Goal: Task Accomplishment & Management: Manage account settings

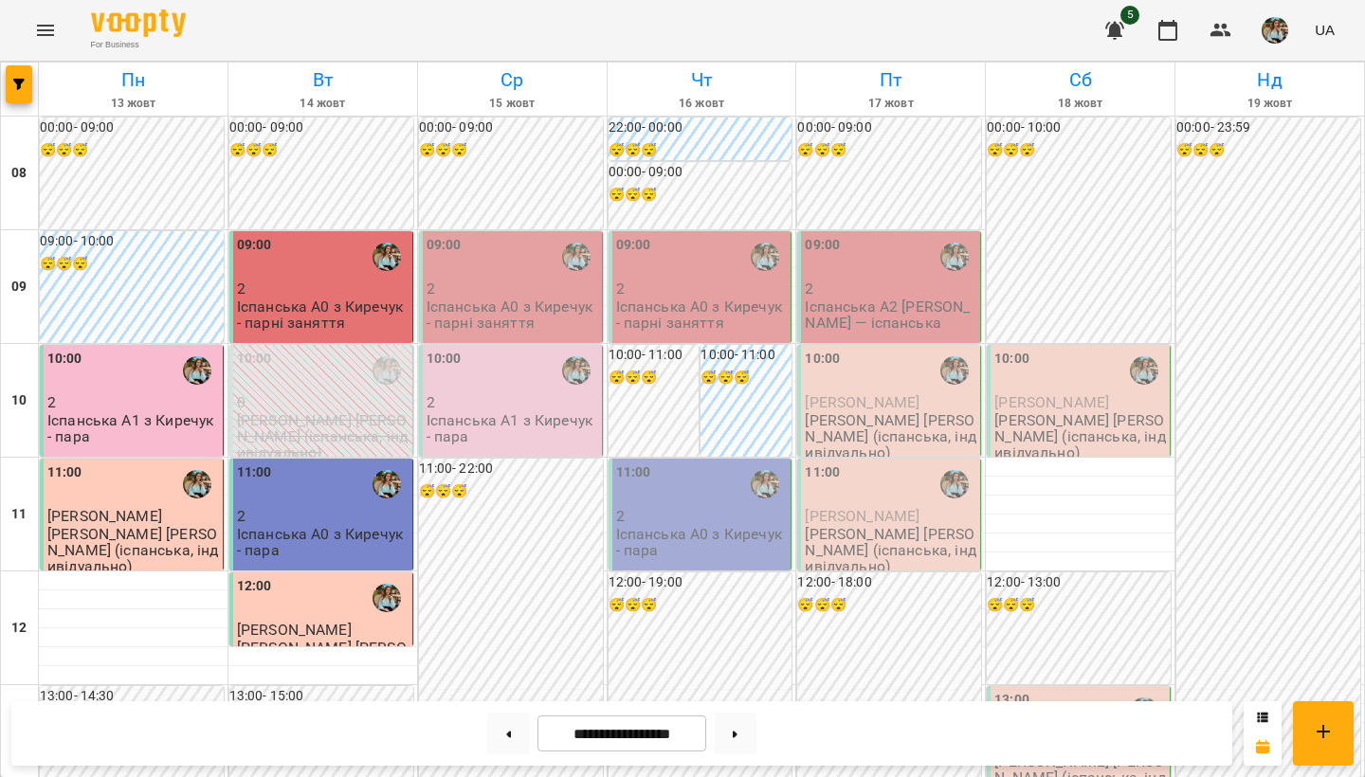
scroll to position [-1, 0]
click at [458, 281] on p "2" at bounding box center [512, 289] width 172 height 16
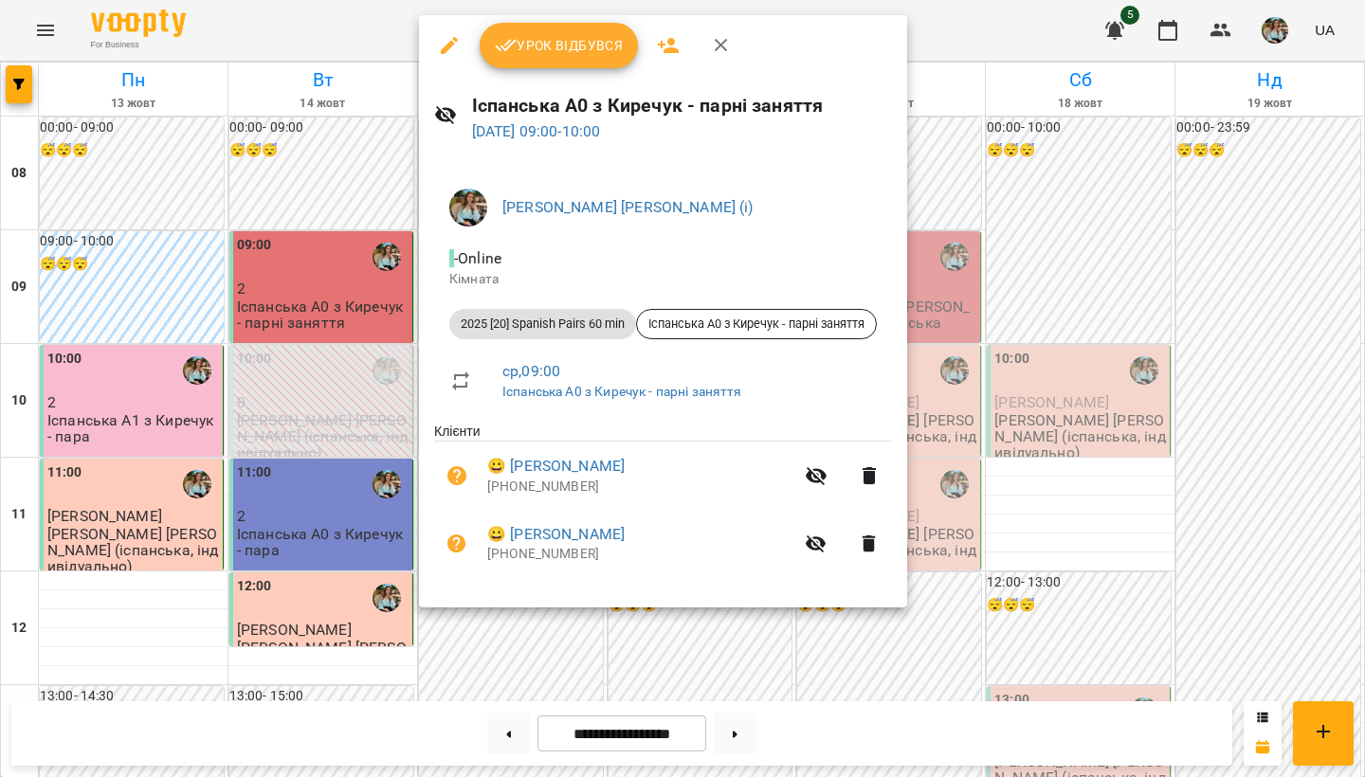
scroll to position [0, 0]
click at [570, 41] on span "Урок відбувся" at bounding box center [559, 45] width 129 height 23
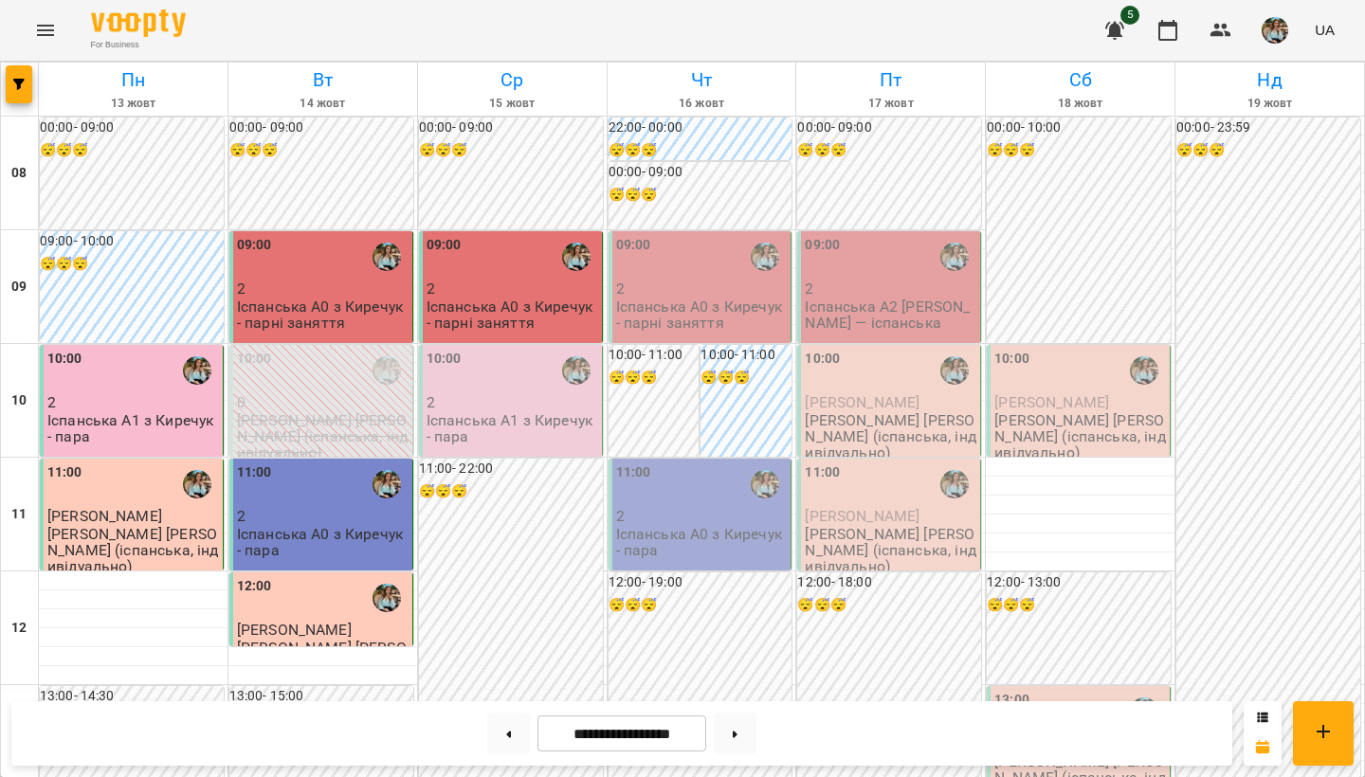
click at [520, 415] on p "Іспанська А1 з Киречук - пара" at bounding box center [512, 428] width 172 height 33
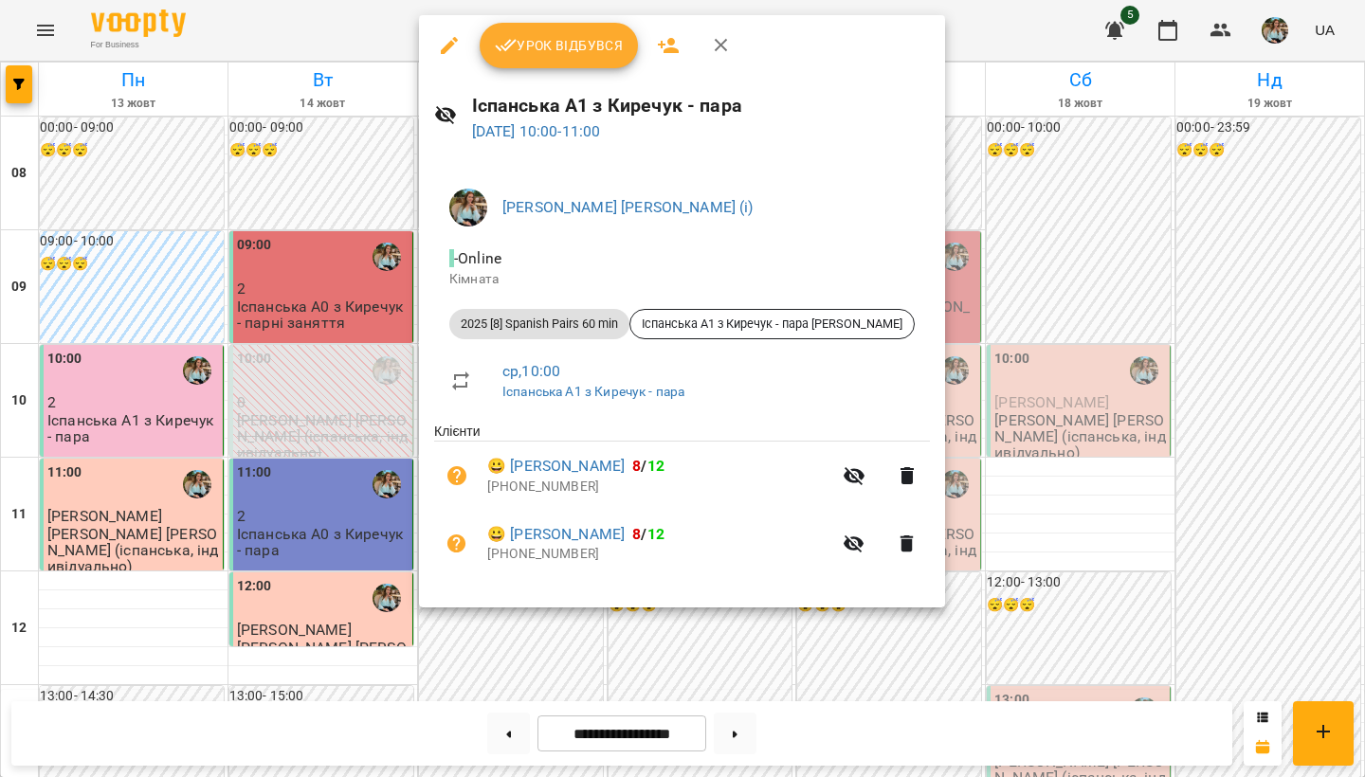
click at [560, 43] on span "Урок відбувся" at bounding box center [559, 45] width 129 height 23
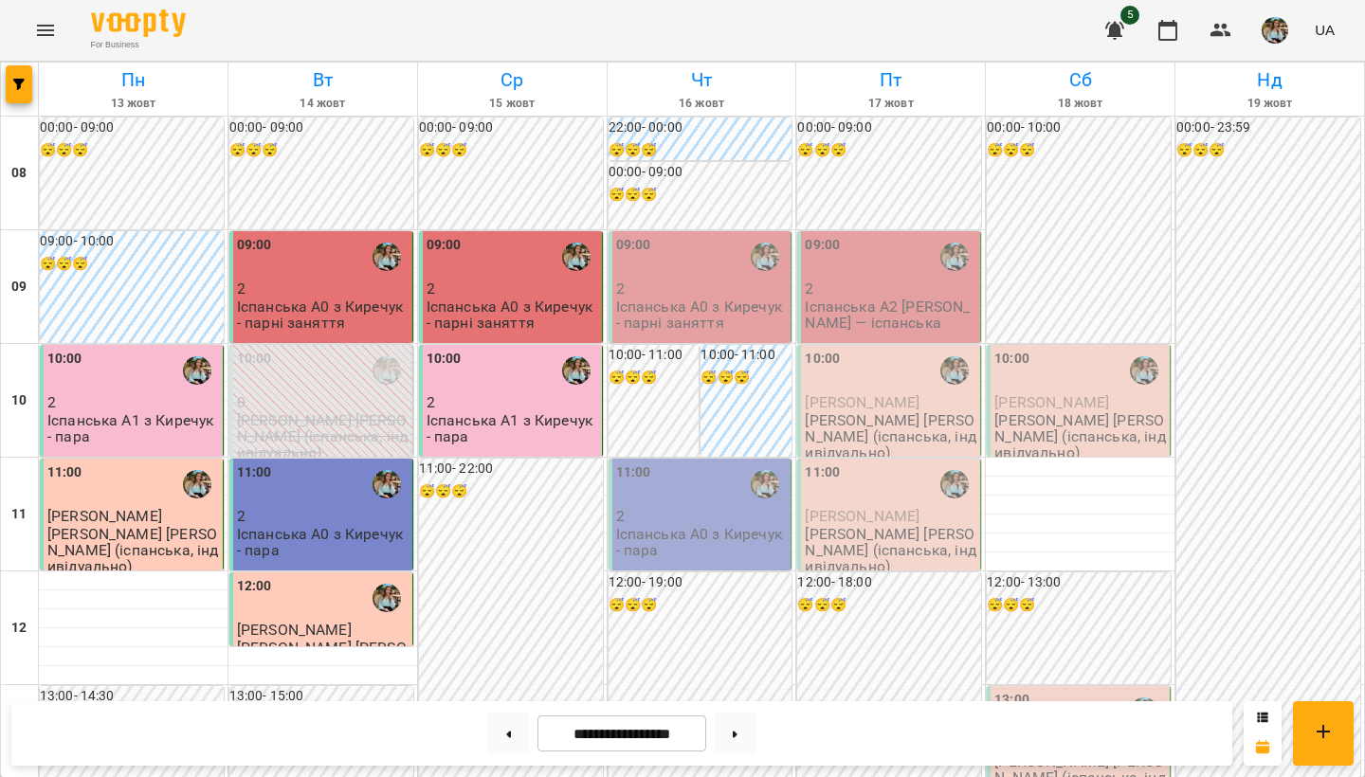
click at [494, 292] on p "2" at bounding box center [512, 289] width 172 height 16
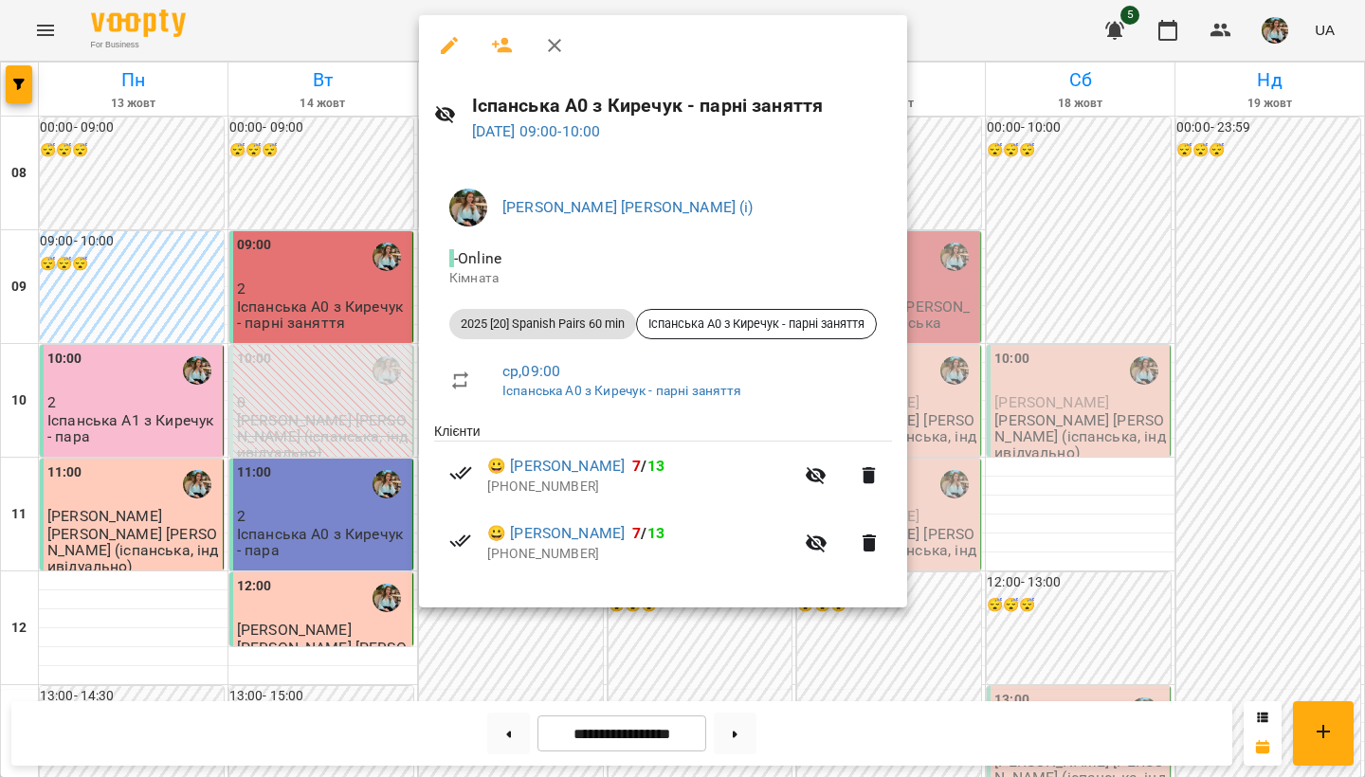
click at [518, 665] on div at bounding box center [682, 388] width 1365 height 777
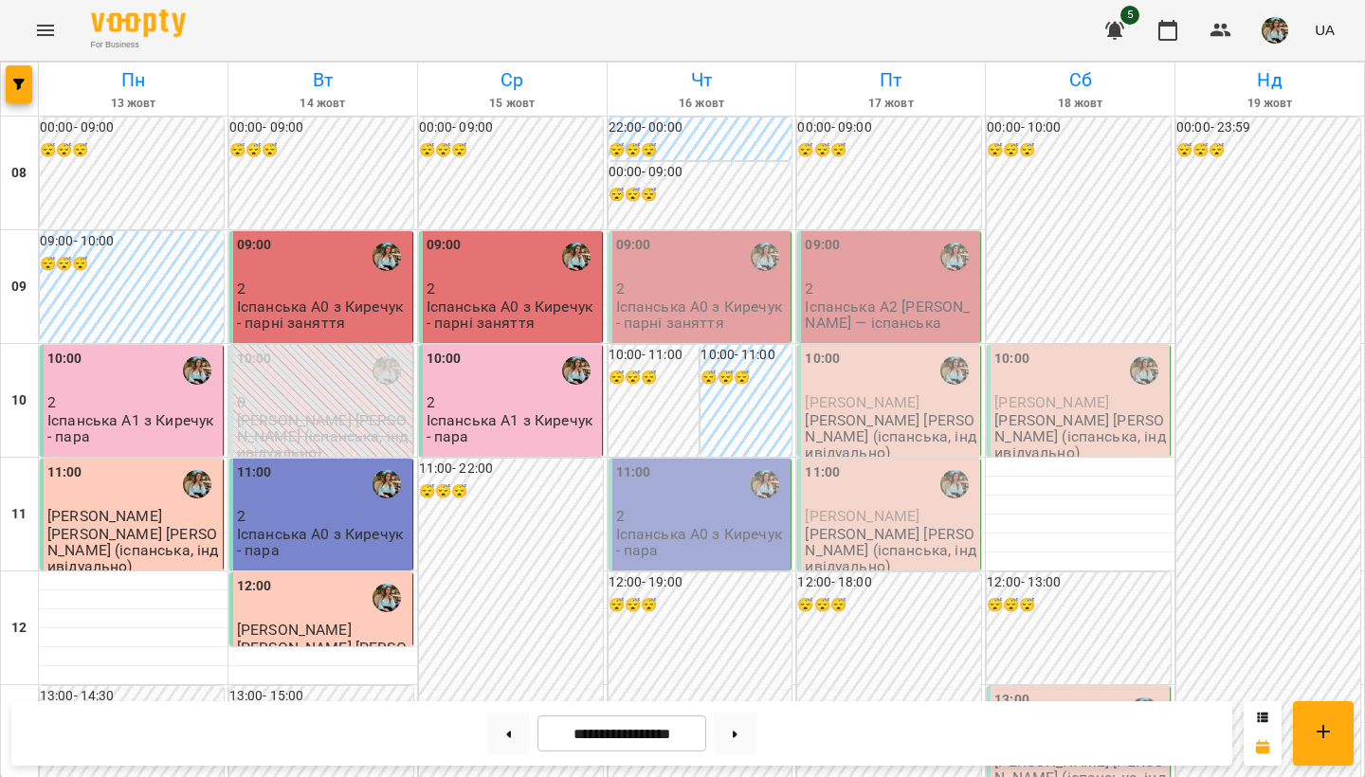
click at [485, 399] on p "2" at bounding box center [512, 402] width 172 height 16
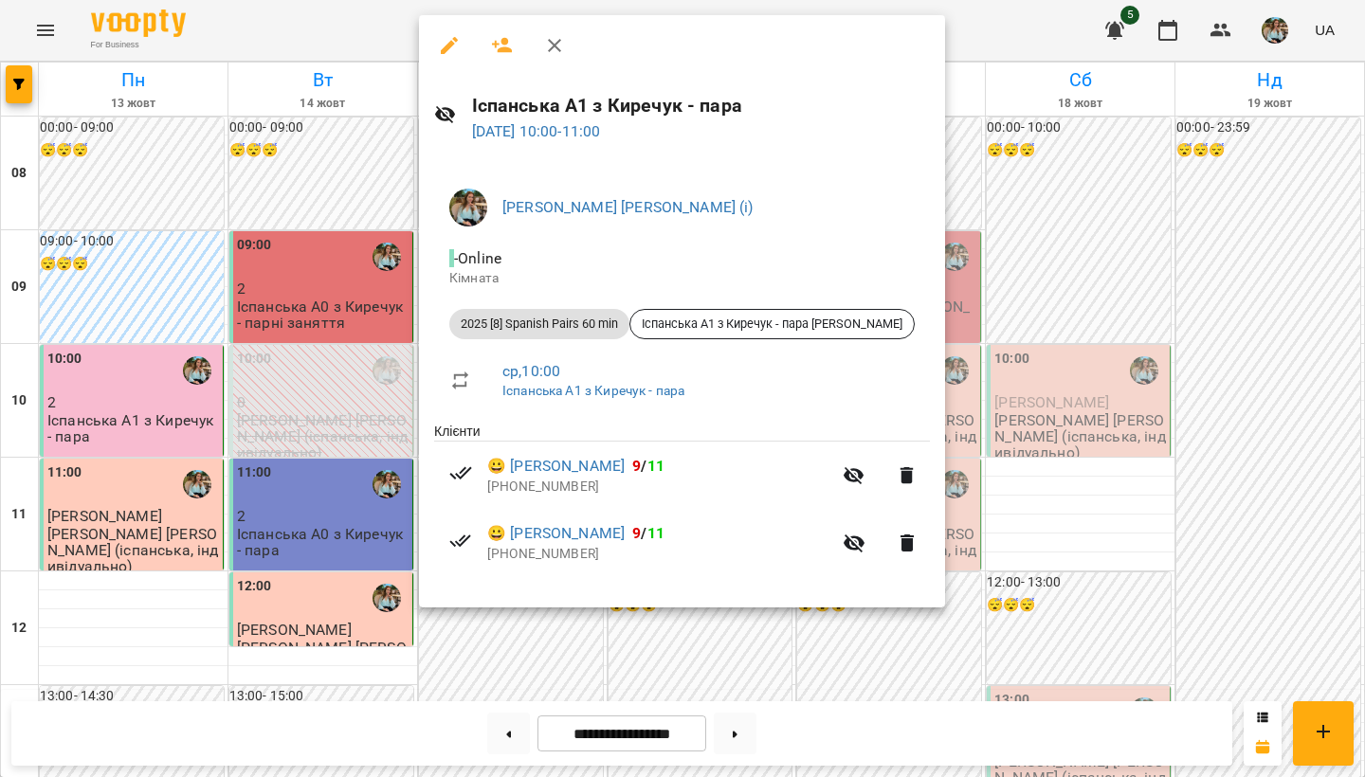
click at [543, 640] on div at bounding box center [682, 388] width 1365 height 777
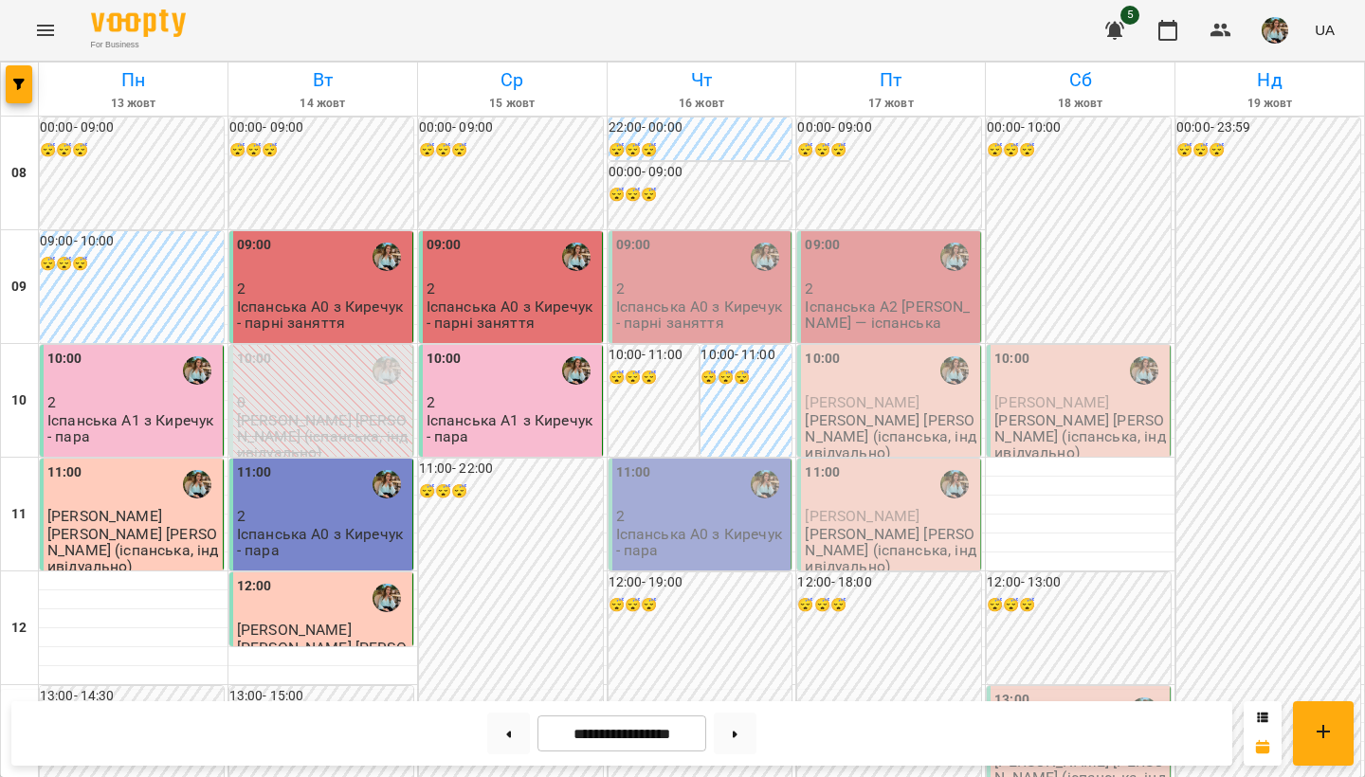
scroll to position [1026, 0]
click at [737, 735] on icon at bounding box center [735, 734] width 5 height 7
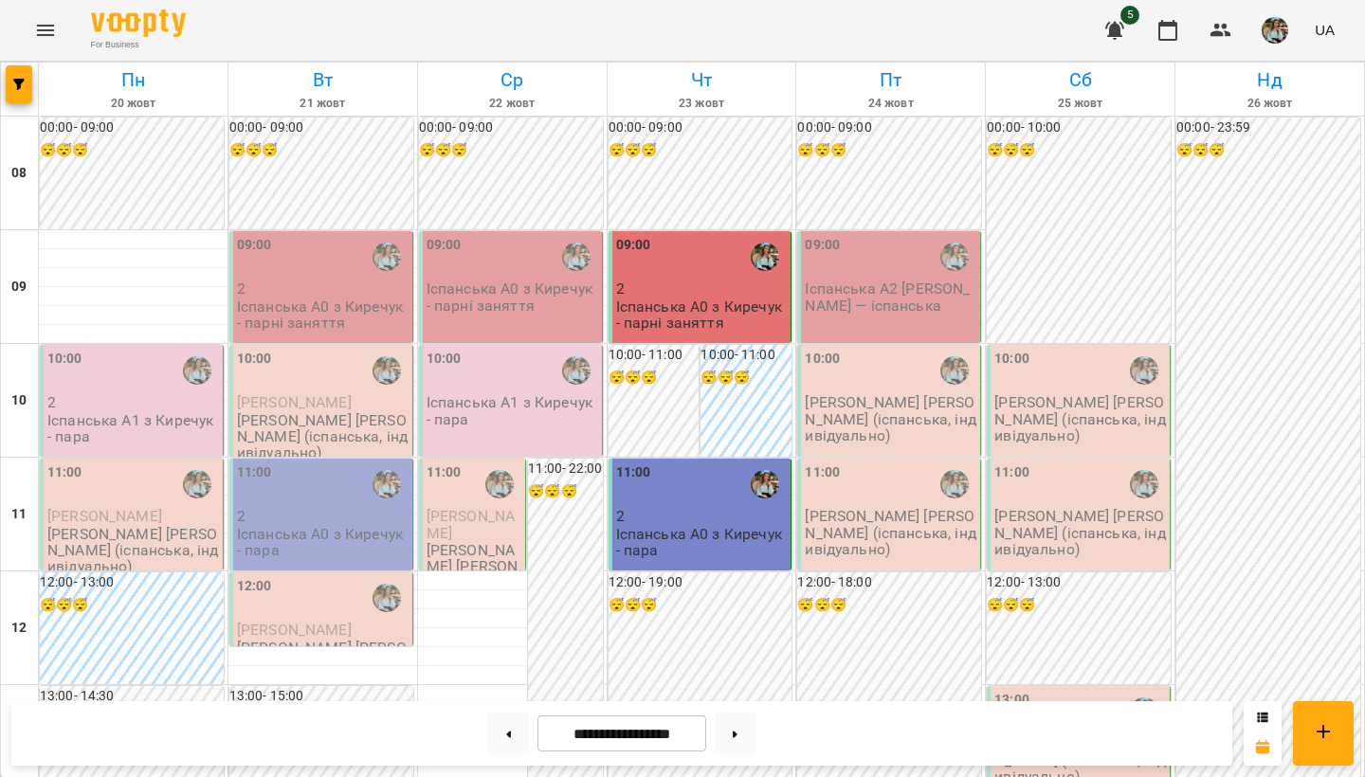
scroll to position [0, 0]
click at [107, 406] on p "2" at bounding box center [133, 402] width 172 height 16
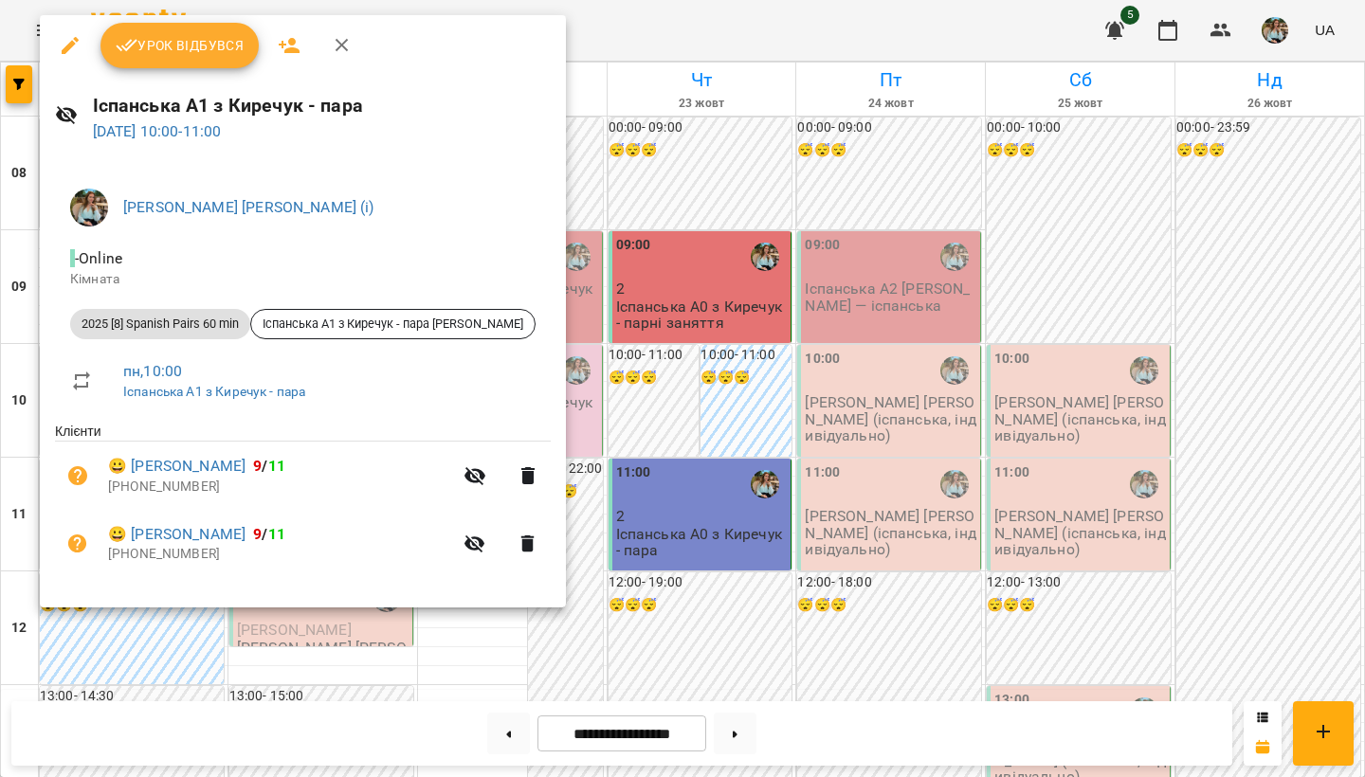
click at [485, 632] on div at bounding box center [682, 388] width 1365 height 777
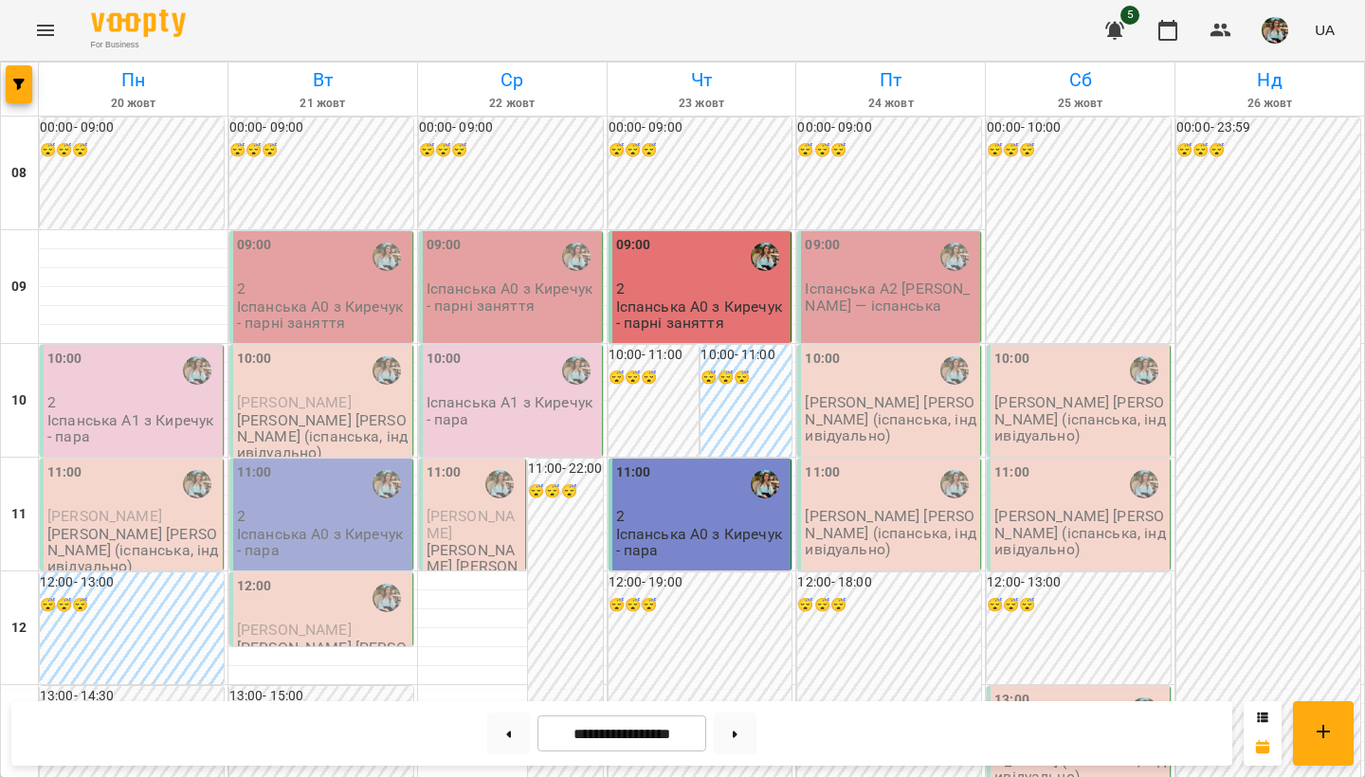
click at [499, 426] on div "10:00 Іспанська А1 з Киречук - пара" at bounding box center [511, 401] width 184 height 112
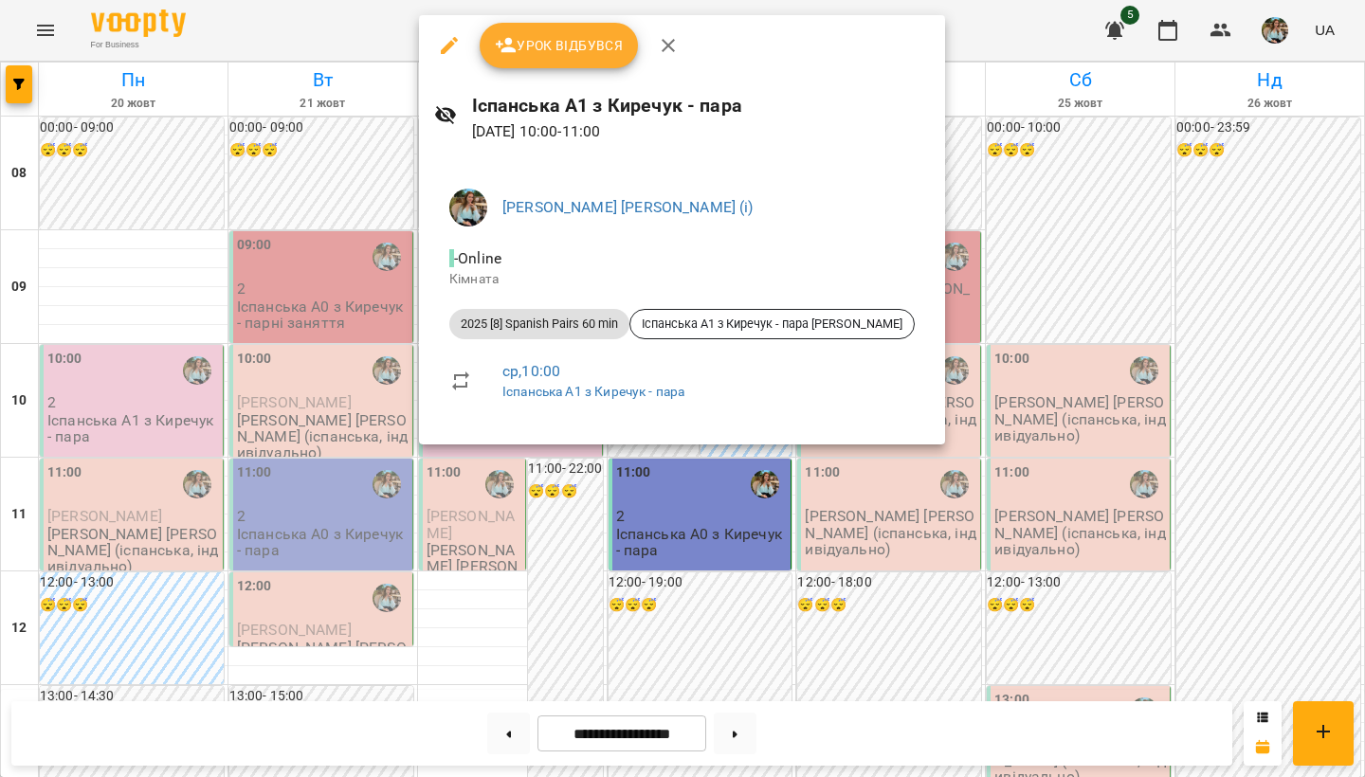
click at [453, 652] on div at bounding box center [682, 388] width 1365 height 777
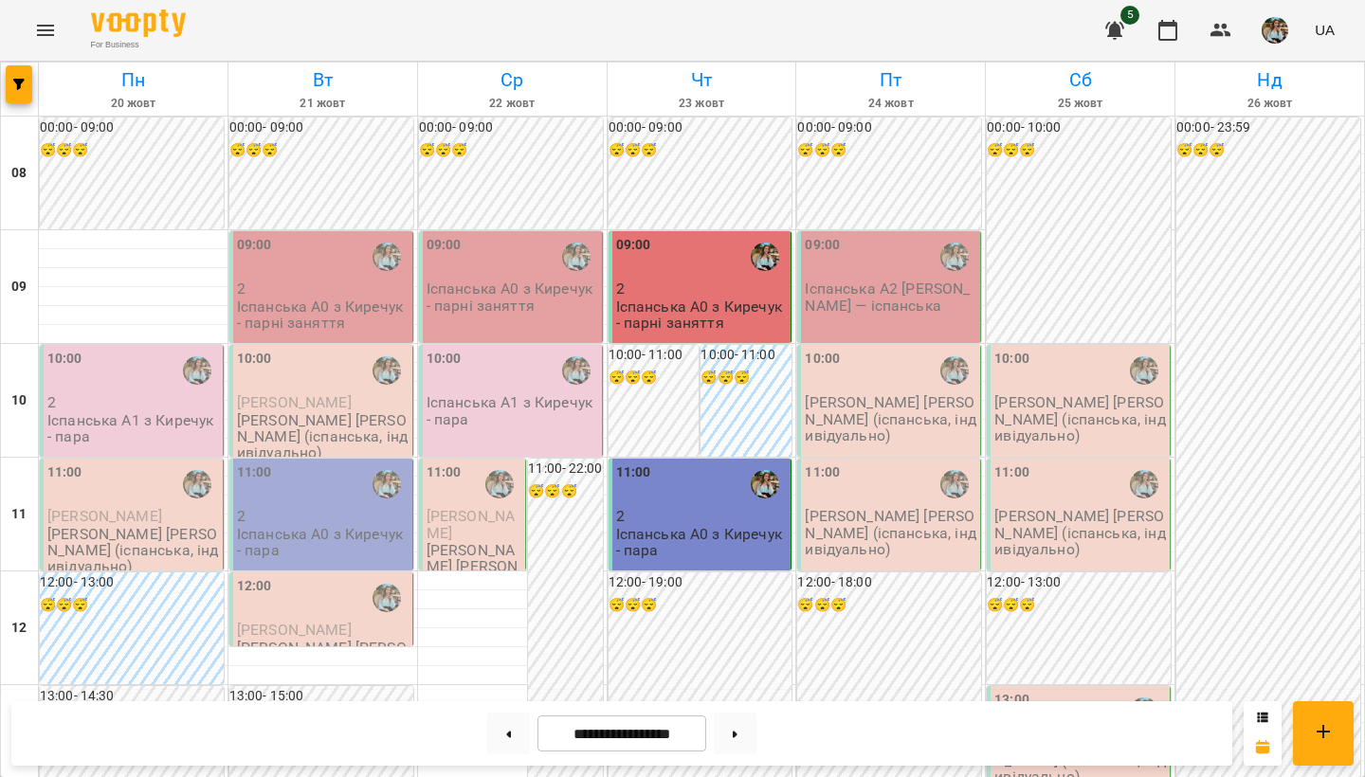
click at [82, 397] on p "2" at bounding box center [133, 402] width 172 height 16
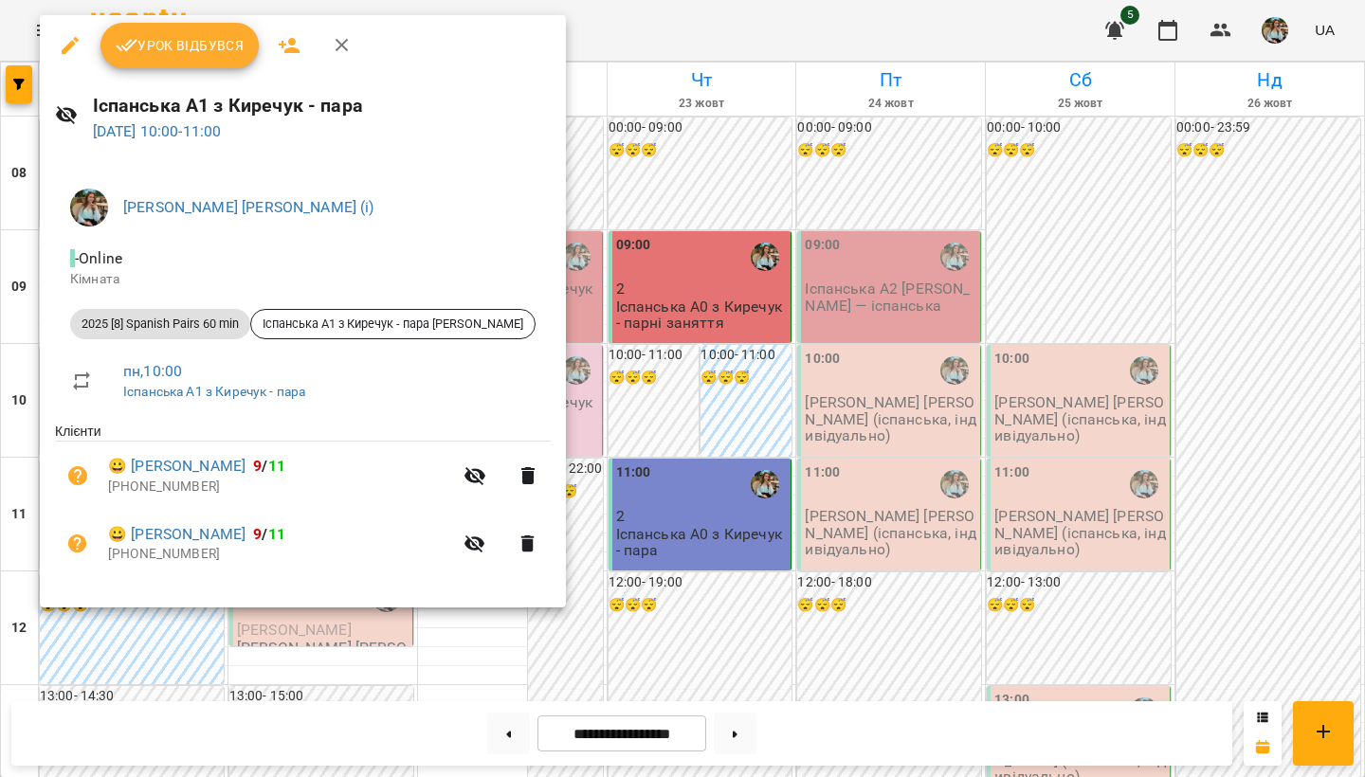
click at [472, 643] on div at bounding box center [682, 388] width 1365 height 777
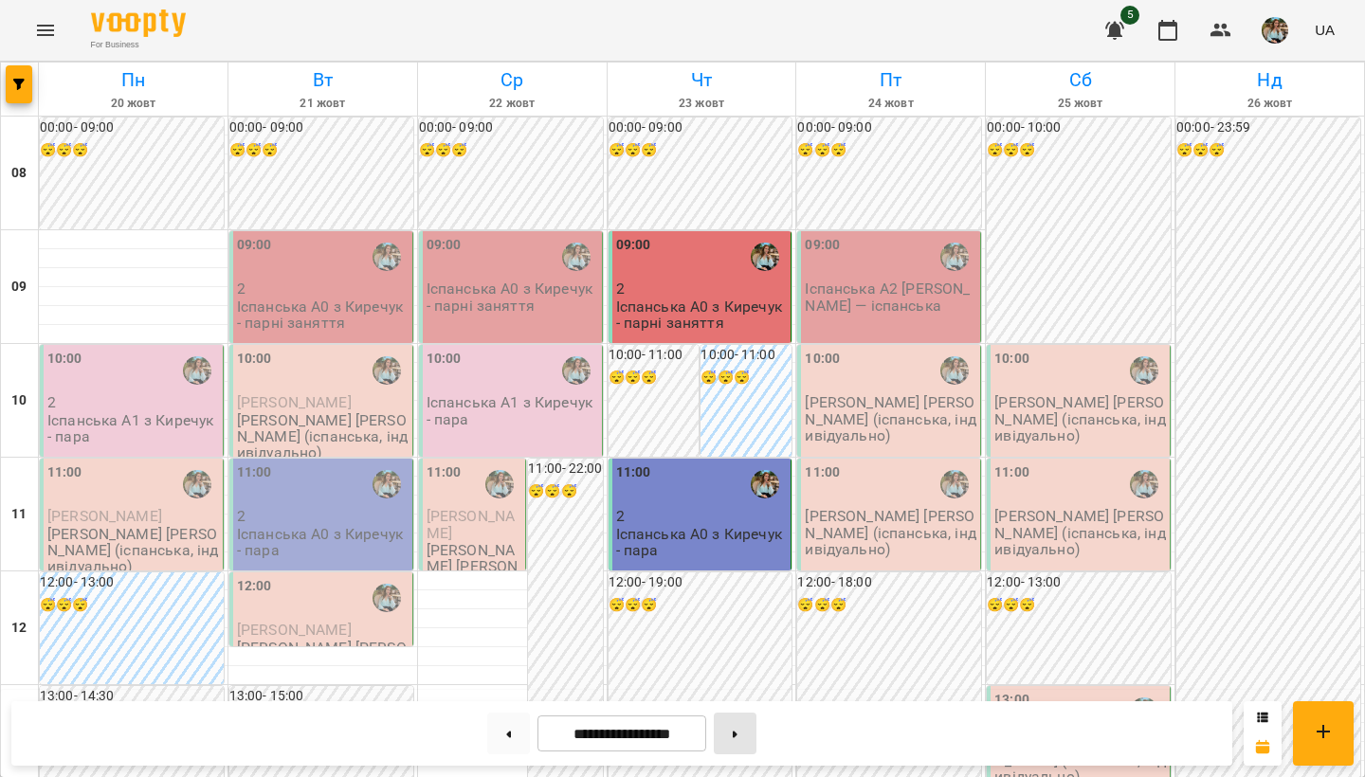
click at [734, 738] on button at bounding box center [735, 734] width 43 height 42
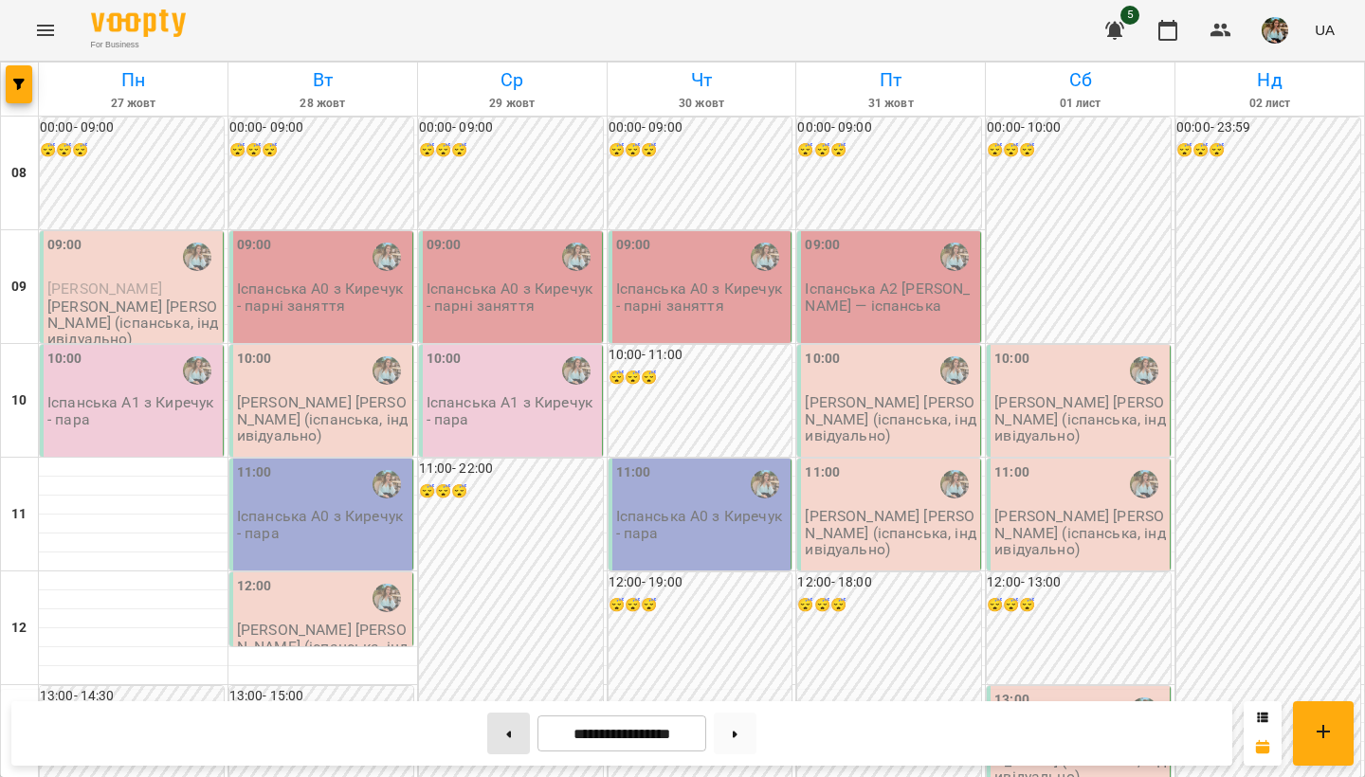
click at [521, 735] on button at bounding box center [508, 734] width 43 height 42
type input "**********"
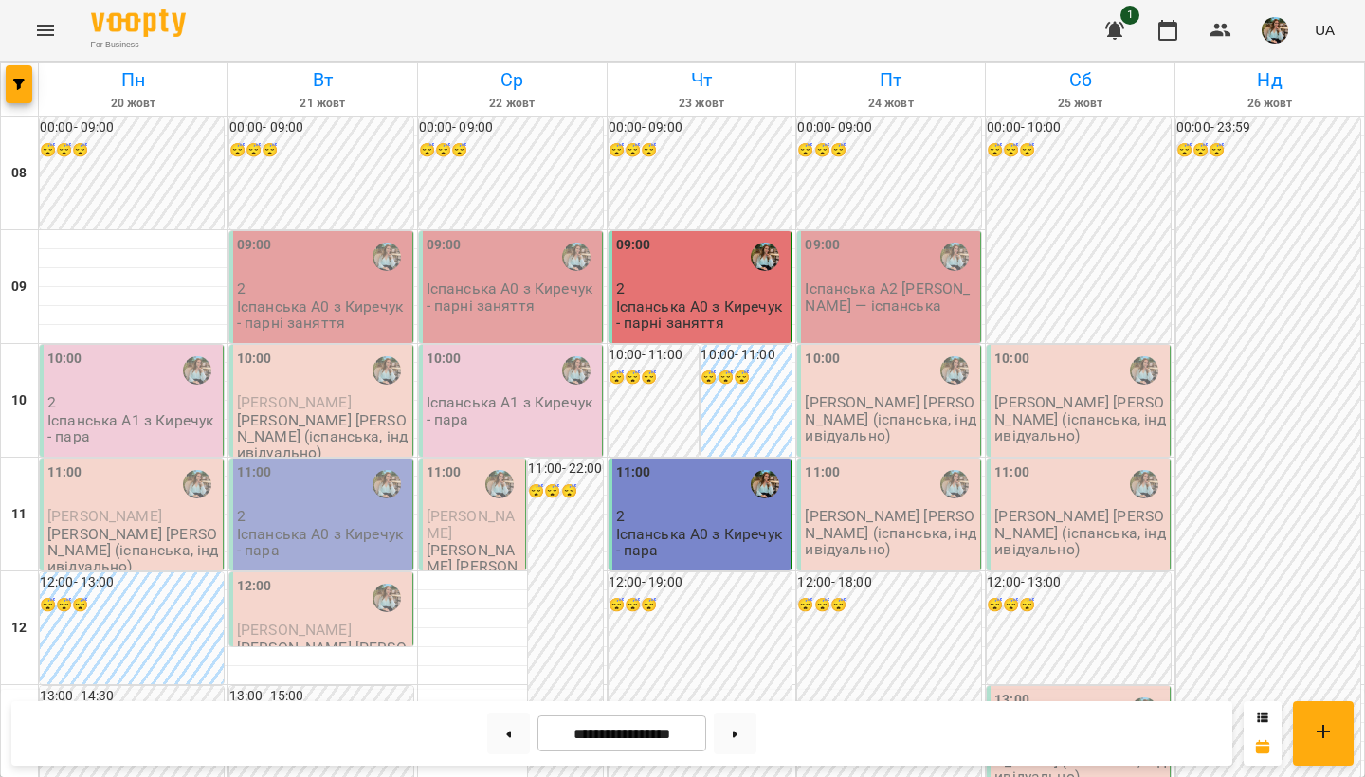
click at [489, 378] on div "10:00" at bounding box center [512, 371] width 172 height 44
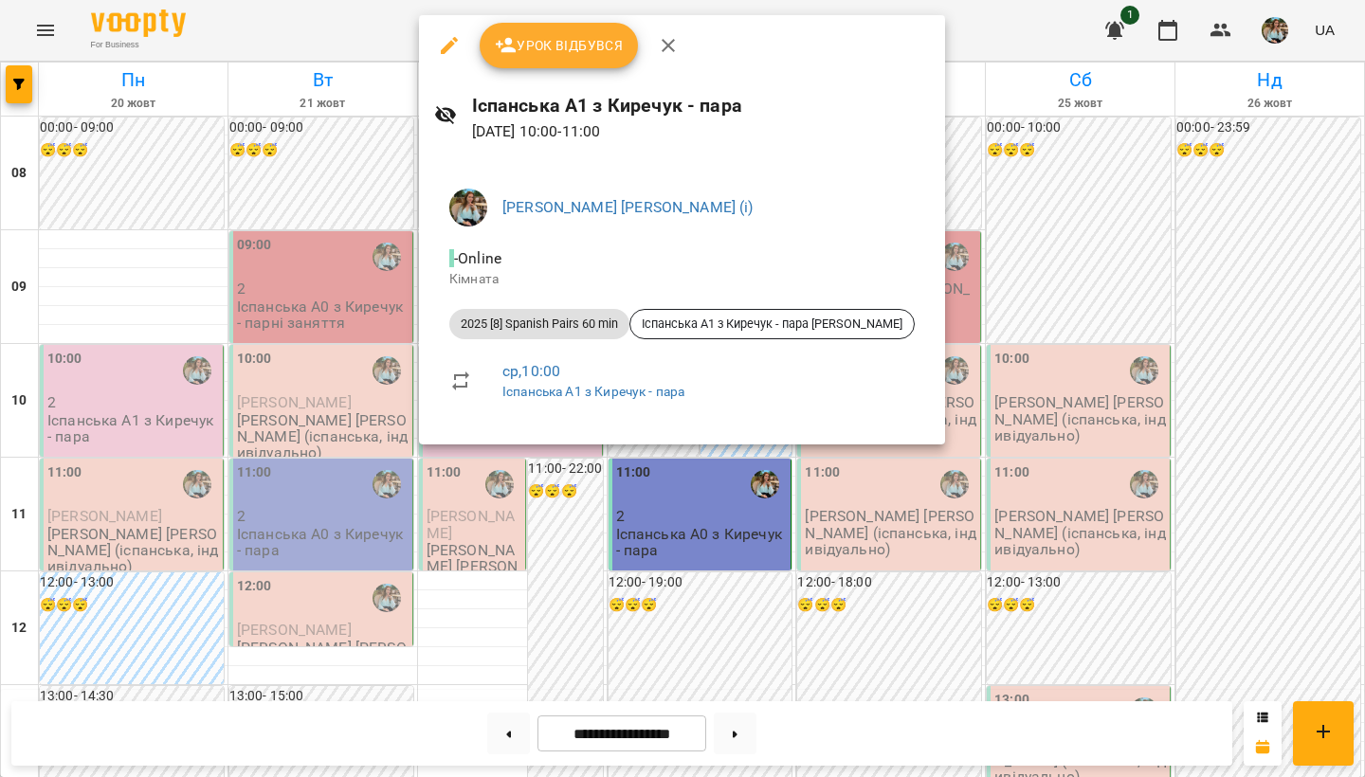
click at [166, 267] on div at bounding box center [682, 388] width 1365 height 777
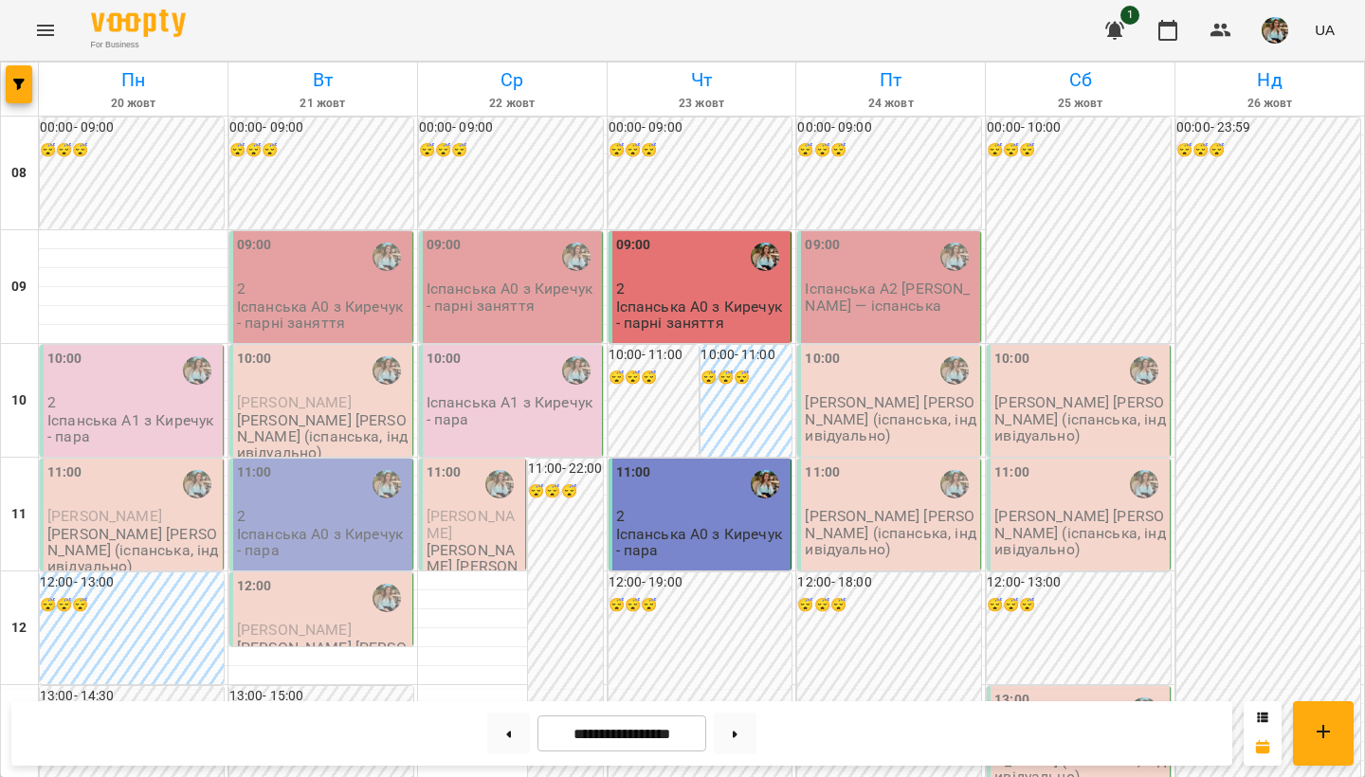
click at [156, 430] on p "Іспанська А1 з Киречук - пара" at bounding box center [133, 428] width 172 height 33
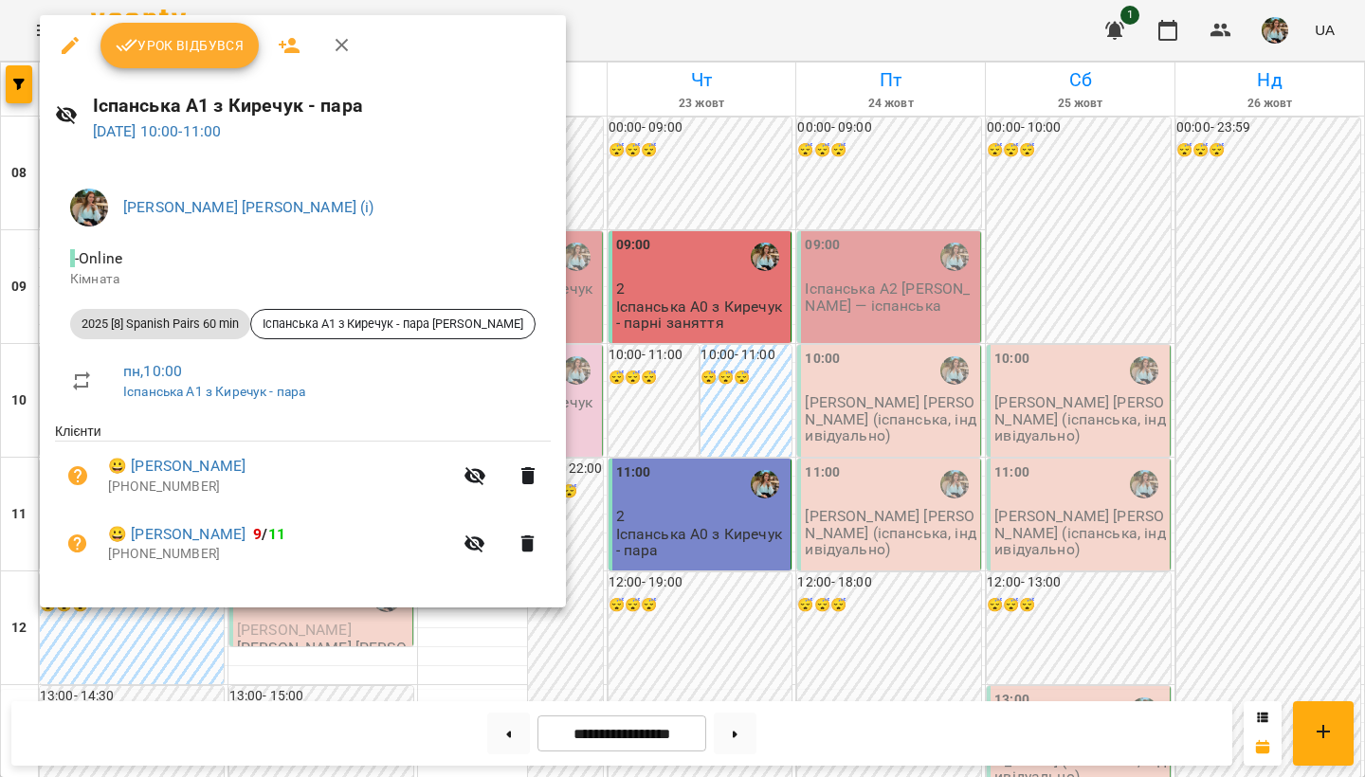
click at [468, 672] on div at bounding box center [682, 388] width 1365 height 777
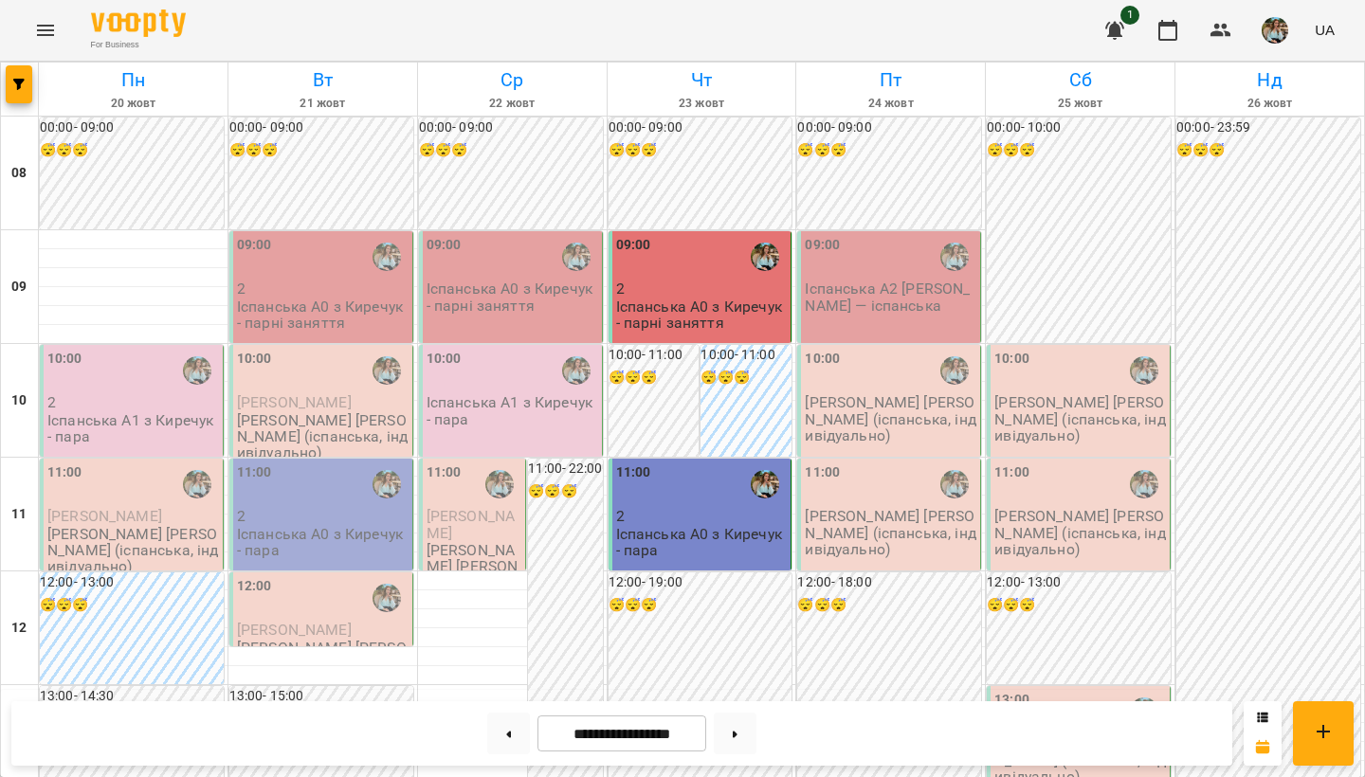
click at [1264, 42] on img "button" at bounding box center [1274, 30] width 27 height 27
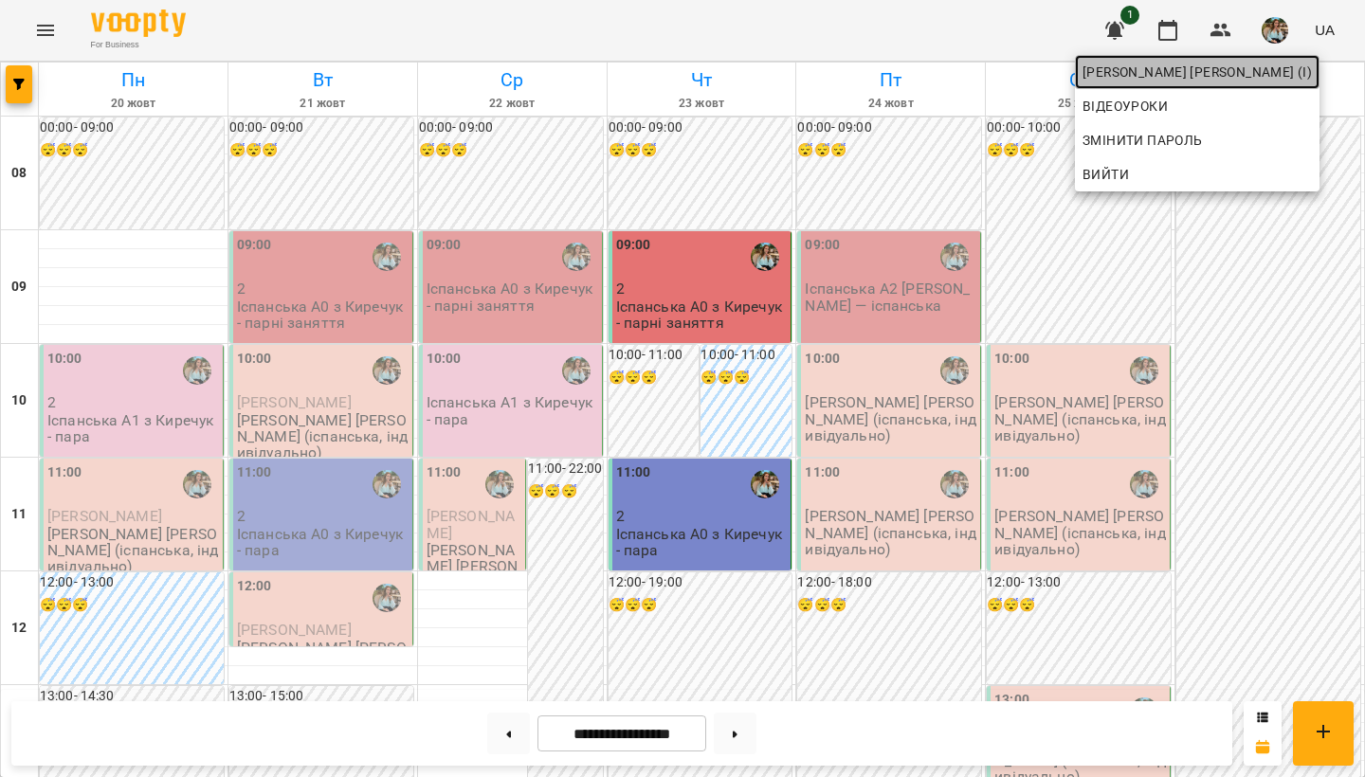
click at [1174, 75] on span "[PERSON_NAME] [PERSON_NAME] (і)" at bounding box center [1196, 72] width 229 height 23
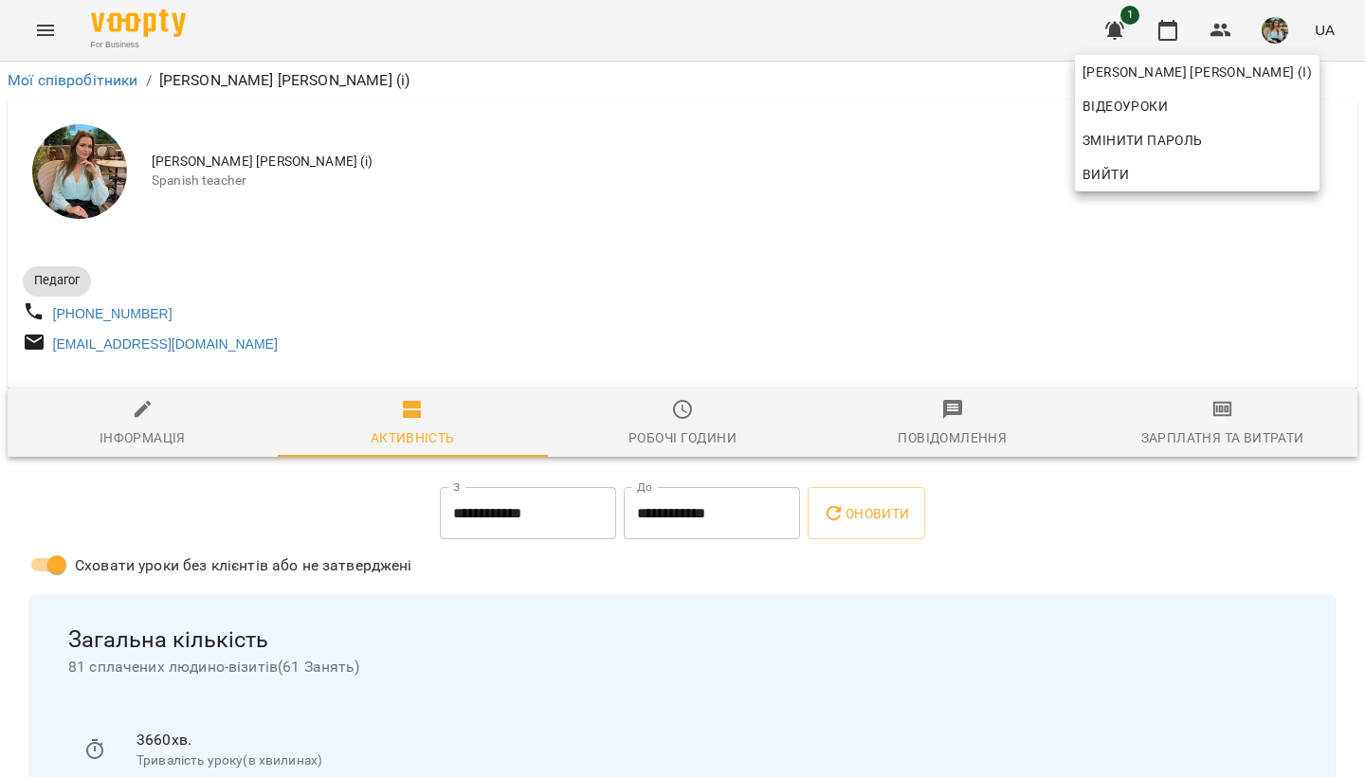
click at [681, 228] on div at bounding box center [682, 388] width 1365 height 777
